Goal: Navigation & Orientation: Find specific page/section

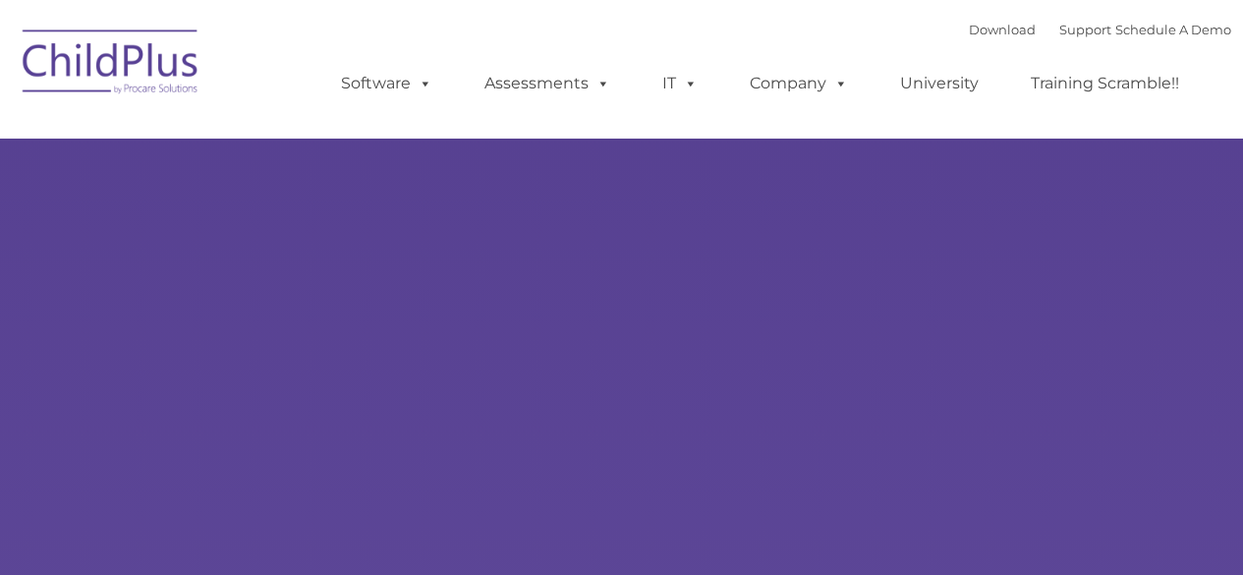
type input ""
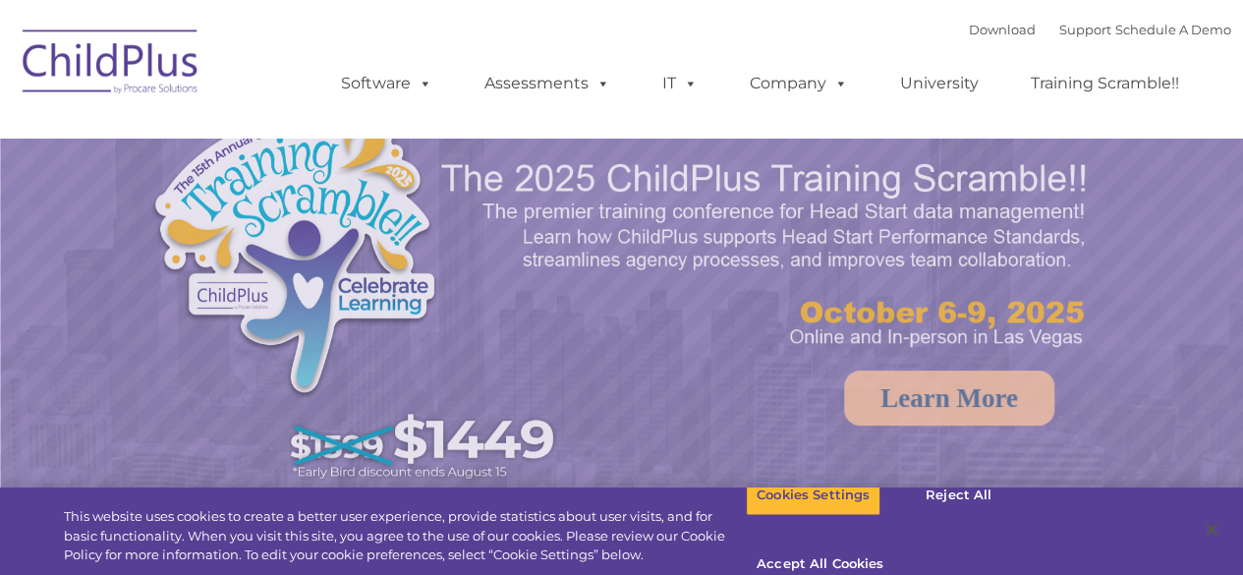
select select "MEDIUM"
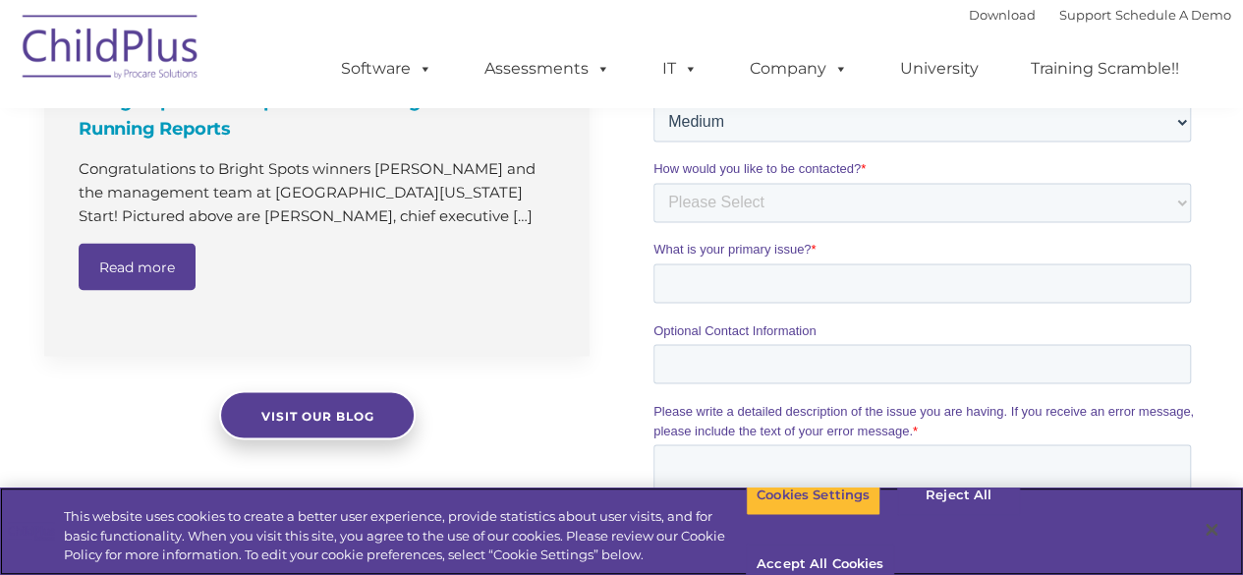
scroll to position [1608, 0]
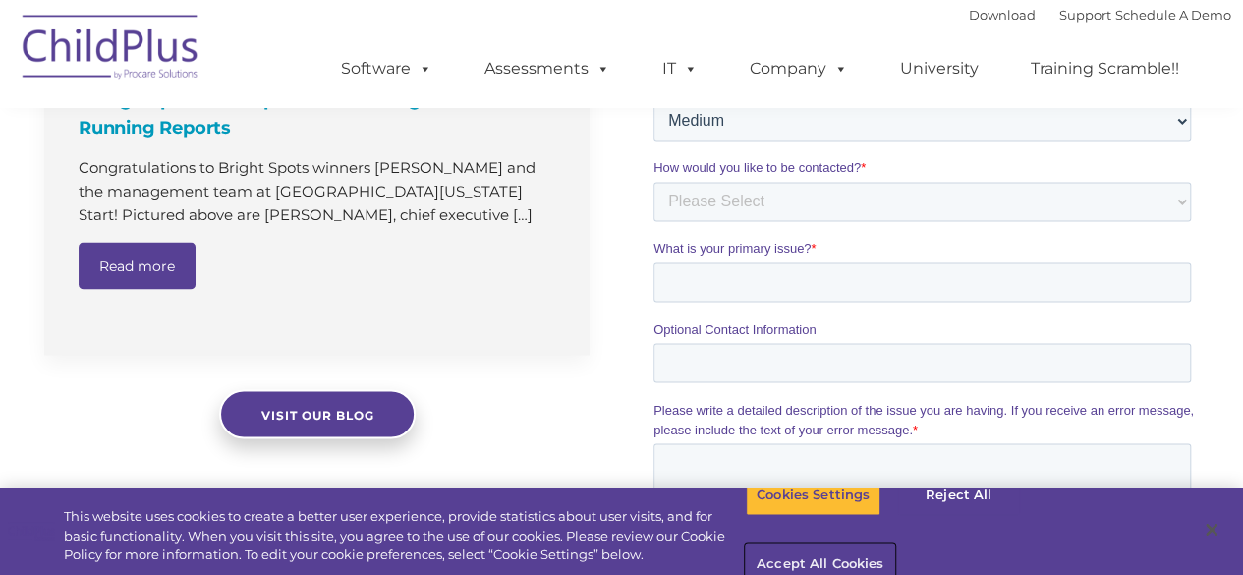
click at [894, 544] on button "Accept All Cookies" at bounding box center [820, 564] width 148 height 41
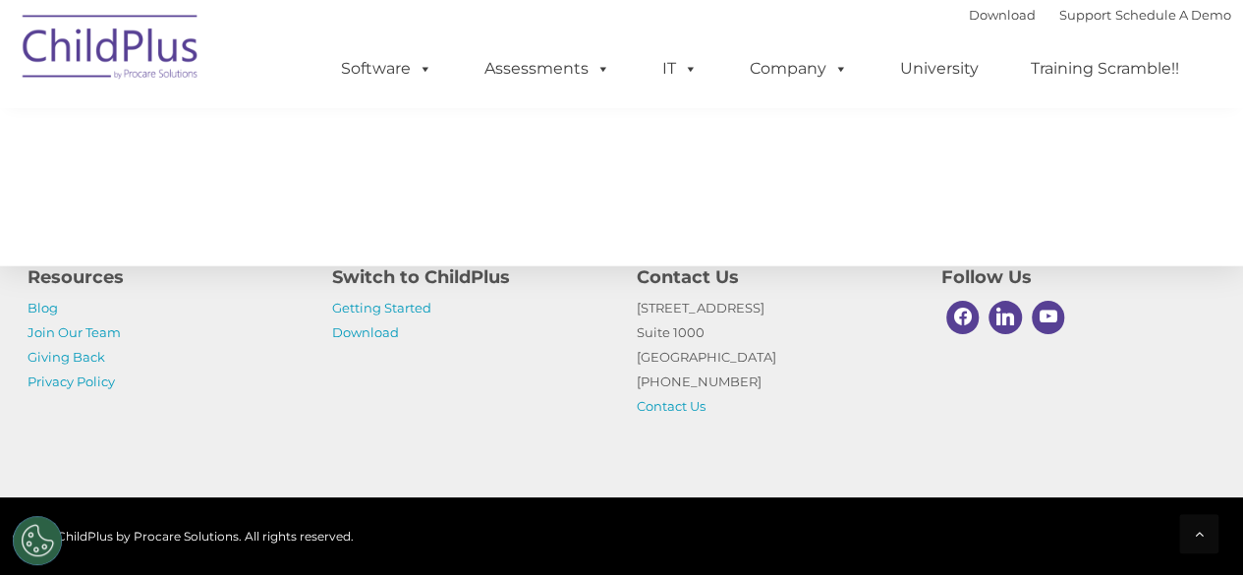
scroll to position [2364, 0]
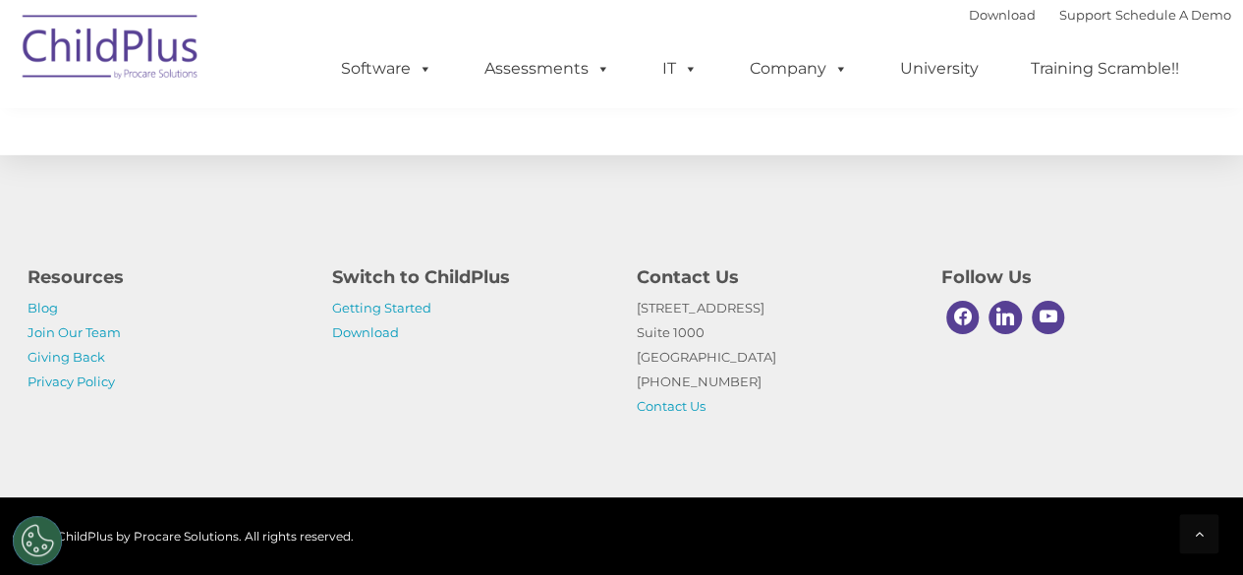
click at [309, 61] on ul "Software ChildPlus: The original and most widely-used Head Start data managemen…" at bounding box center [766, 68] width 929 height 79
